Goal: Task Accomplishment & Management: Manage account settings

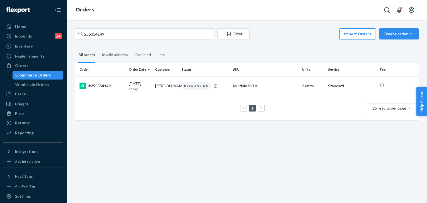
click at [119, 36] on input "255354149" at bounding box center [144, 33] width 139 height 11
type input "255308376"
click at [93, 88] on div "#255308376" at bounding box center [102, 86] width 45 height 7
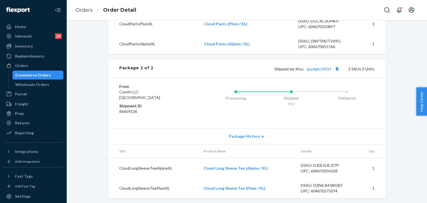
scroll to position [430, 0]
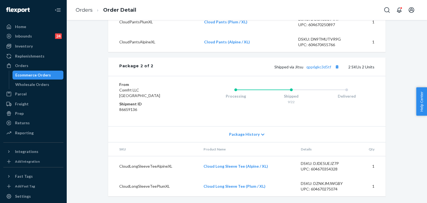
click at [260, 132] on div "Package History" at bounding box center [247, 134] width 278 height 16
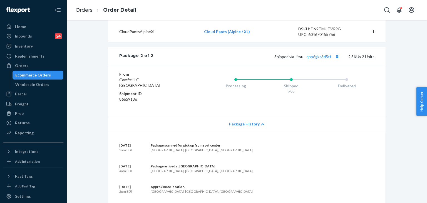
click at [260, 132] on div "Package History" at bounding box center [247, 124] width 278 height 16
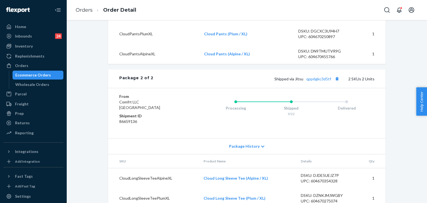
scroll to position [374, 0]
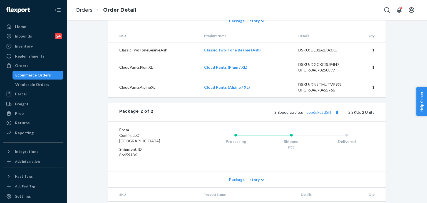
click at [254, 24] on span "Package History" at bounding box center [244, 21] width 31 height 6
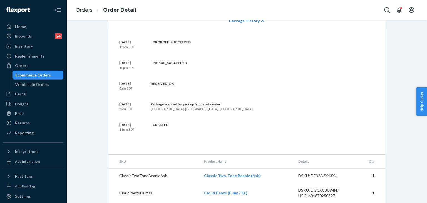
drag, startPoint x: 262, startPoint y: 30, endPoint x: 286, endPoint y: 85, distance: 59.6
click at [263, 29] on div "Package History" at bounding box center [247, 21] width 278 height 16
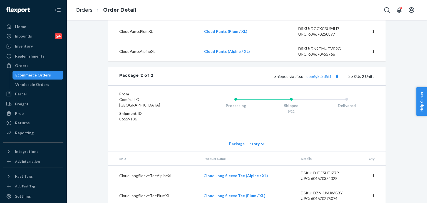
scroll to position [430, 0]
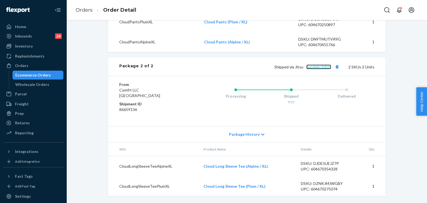
click at [314, 67] on link "qpp6gkc3d5tf" at bounding box center [319, 67] width 25 height 5
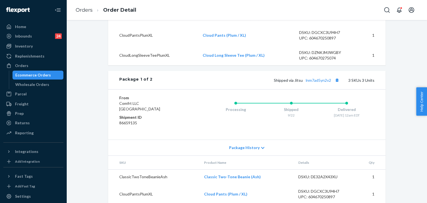
scroll to position [179, 0]
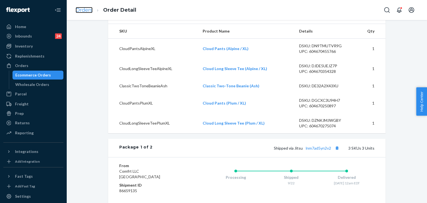
click at [90, 9] on link "Orders" at bounding box center [84, 10] width 17 height 6
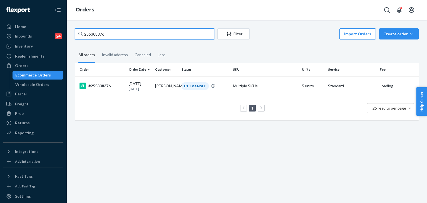
drag, startPoint x: 38, startPoint y: 22, endPoint x: 56, endPoint y: 16, distance: 19.5
click at [37, 21] on div "Home Inbounds 24 Shipping Plans Problems 24 Inventory Products Replenishments O…" at bounding box center [213, 101] width 427 height 203
paste input "55548"
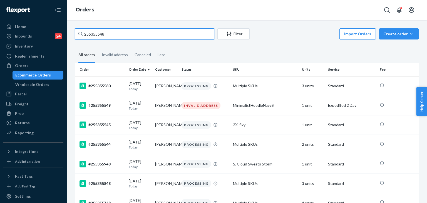
drag, startPoint x: 124, startPoint y: 32, endPoint x: 63, endPoint y: 18, distance: 62.9
click at [40, 24] on div "Home Inbounds 24 Shipping Plans Problems 24 Inventory Products Replenishments O…" at bounding box center [213, 101] width 427 height 203
paste input "191343"
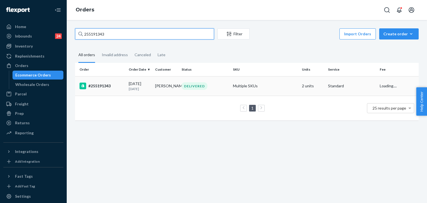
type input "255191343"
click at [103, 87] on div "#255191343" at bounding box center [102, 86] width 45 height 7
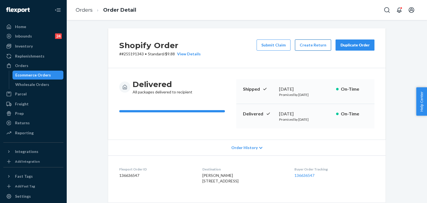
click at [312, 46] on button "Create Return" at bounding box center [313, 45] width 36 height 11
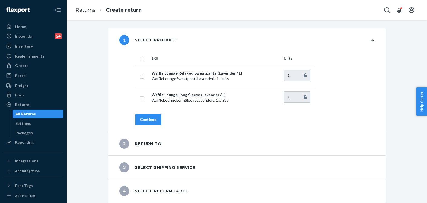
click at [140, 58] on input "checkbox" at bounding box center [142, 58] width 4 height 6
checkbox input "true"
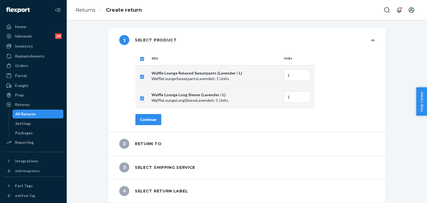
click at [152, 118] on div "Continue" at bounding box center [148, 120] width 16 height 6
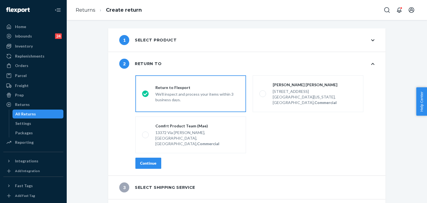
drag, startPoint x: 145, startPoint y: 155, endPoint x: 165, endPoint y: 150, distance: 20.9
click at [145, 158] on button "Continue" at bounding box center [148, 163] width 26 height 11
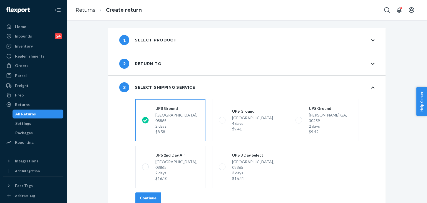
click at [151, 195] on div "Continue" at bounding box center [148, 198] width 16 height 6
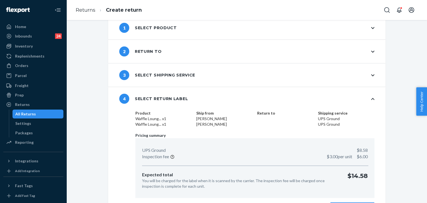
scroll to position [29, 0]
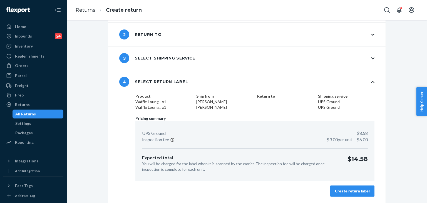
click at [358, 189] on div "Create return label" at bounding box center [352, 191] width 35 height 6
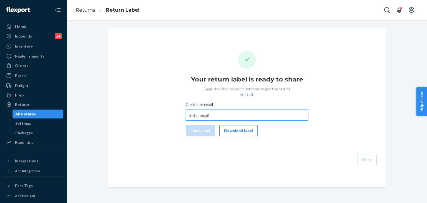
click at [221, 110] on input "Customer email" at bounding box center [247, 115] width 122 height 11
paste input "[PERSON_NAME][EMAIL_ADDRESS][PERSON_NAME][DOMAIN_NAME]"
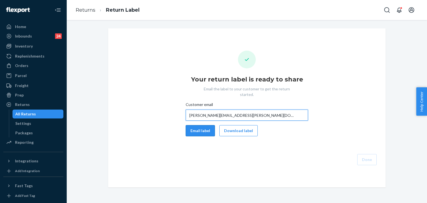
type input "[PERSON_NAME][EMAIL_ADDRESS][PERSON_NAME][DOMAIN_NAME]"
click at [203, 126] on button "Email label" at bounding box center [200, 130] width 29 height 11
